Goal: Check status: Check status

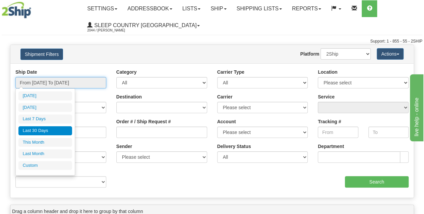
click at [51, 82] on input "From [DATE] To [DATE]" at bounding box center [60, 82] width 91 height 11
click at [36, 129] on li "Last 30 Days" at bounding box center [45, 130] width 54 height 9
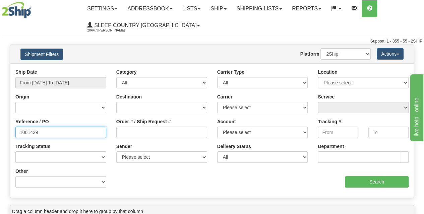
drag, startPoint x: 66, startPoint y: 134, endPoint x: 0, endPoint y: 133, distance: 66.4
click at [0, 133] on div "Please wait... × Confirm Delete Delete Cancel × Confirm Delete Yes No Cancel × …" at bounding box center [212, 195] width 424 height 300
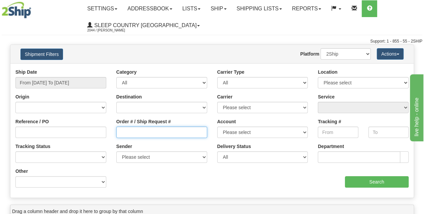
drag, startPoint x: 125, startPoint y: 132, endPoint x: 119, endPoint y: 132, distance: 5.4
click at [124, 132] on input "Order # / Ship Request #" at bounding box center [161, 132] width 91 height 11
paste input "9000I172112"
type input "9000I172112"
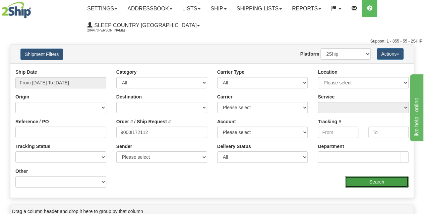
click at [369, 180] on input "Search" at bounding box center [377, 181] width 64 height 11
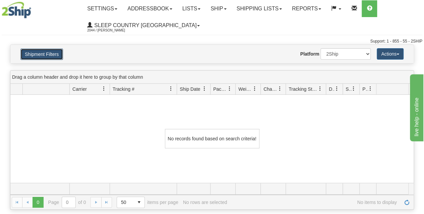
click at [49, 55] on button "Shipment Filters" at bounding box center [41, 54] width 43 height 11
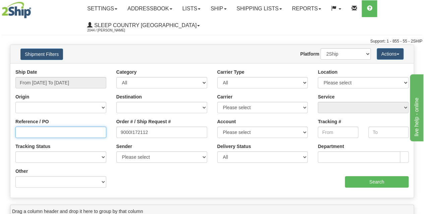
click at [54, 134] on input "Reference / PO" at bounding box center [60, 132] width 91 height 11
type input "1060785"
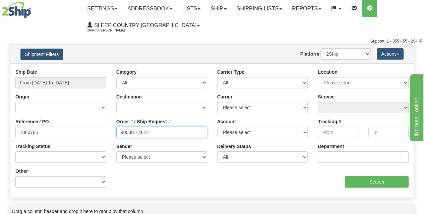
drag, startPoint x: 174, startPoint y: 135, endPoint x: 47, endPoint y: 145, distance: 127.9
click at [46, 147] on div "Ship Date From 09/15/2025 To 10/14/2025 Category All Inbound Outbound Carrier T…" at bounding box center [212, 131] width 404 height 124
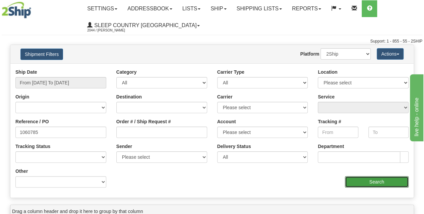
drag, startPoint x: 378, startPoint y: 185, endPoint x: 374, endPoint y: 184, distance: 4.1
click at [375, 184] on input "Search" at bounding box center [377, 181] width 64 height 11
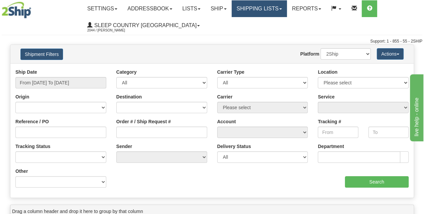
click at [262, 12] on link "Shipping lists" at bounding box center [259, 8] width 55 height 17
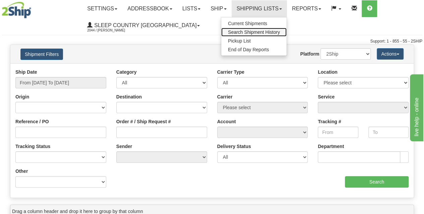
click at [254, 35] on link "Search Shipment History" at bounding box center [253, 32] width 65 height 9
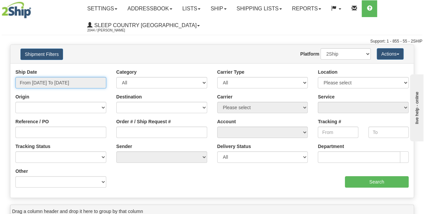
click at [52, 80] on input "From [DATE] To [DATE]" at bounding box center [60, 82] width 91 height 11
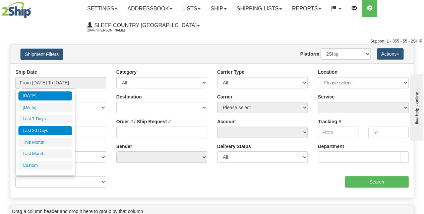
click at [32, 131] on li "Last 30 Days" at bounding box center [45, 130] width 54 height 9
type input "From [DATE] To [DATE]"
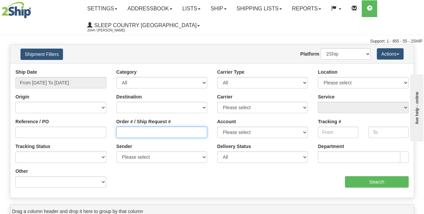
drag, startPoint x: 126, startPoint y: 131, endPoint x: 141, endPoint y: 133, distance: 15.2
click at [126, 131] on input "Order # / Ship Request #" at bounding box center [161, 132] width 91 height 11
paste input "9000I172112"
type input "9000I172112"
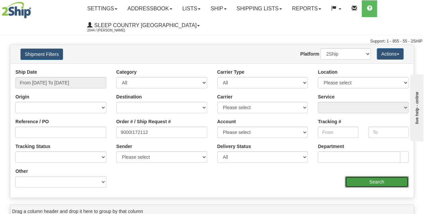
click at [354, 181] on input "Search" at bounding box center [377, 181] width 64 height 11
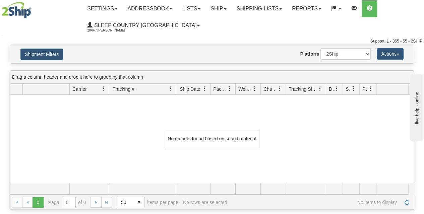
drag, startPoint x: 103, startPoint y: 132, endPoint x: 102, endPoint y: 127, distance: 4.5
click at [103, 128] on div "No records found based on search criteria!" at bounding box center [212, 139] width 404 height 88
click at [91, 137] on div "No records found based on search criteria!" at bounding box center [212, 139] width 404 height 88
